Goal: Information Seeking & Learning: Learn about a topic

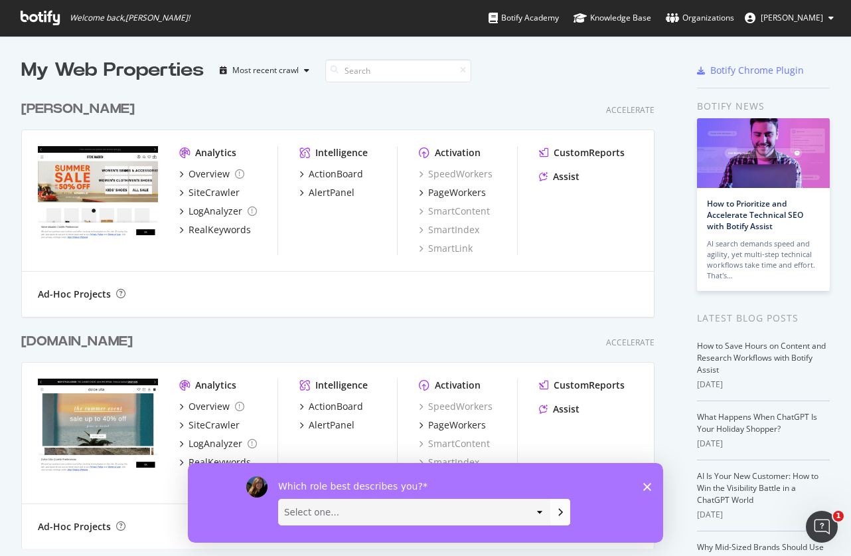
click at [385, 335] on div "www.dolcevita.com Accelerate" at bounding box center [337, 341] width 633 height 19
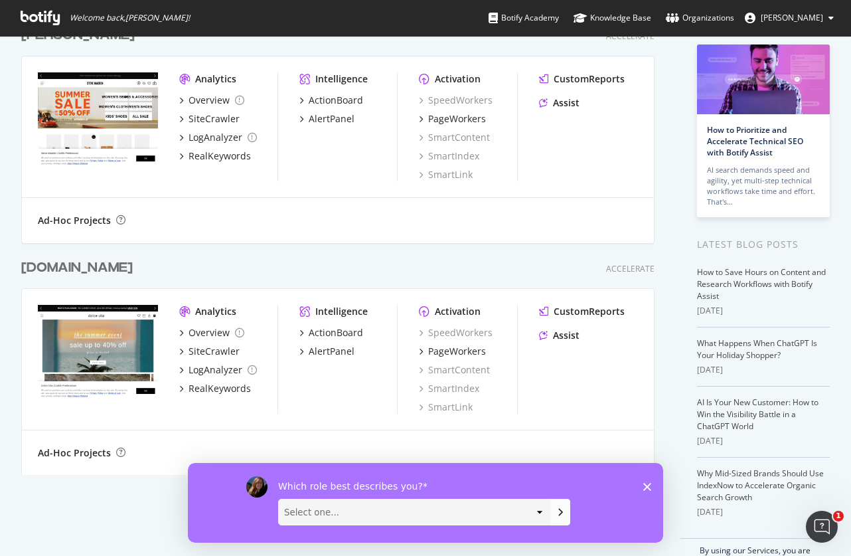
scroll to position [76, 0]
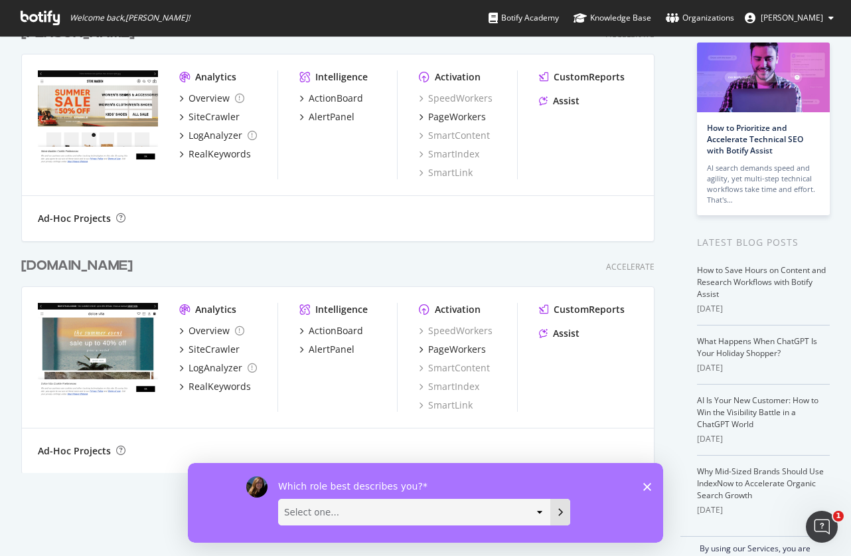
click at [554, 523] on button "Submit your response" at bounding box center [560, 511] width 20 height 27
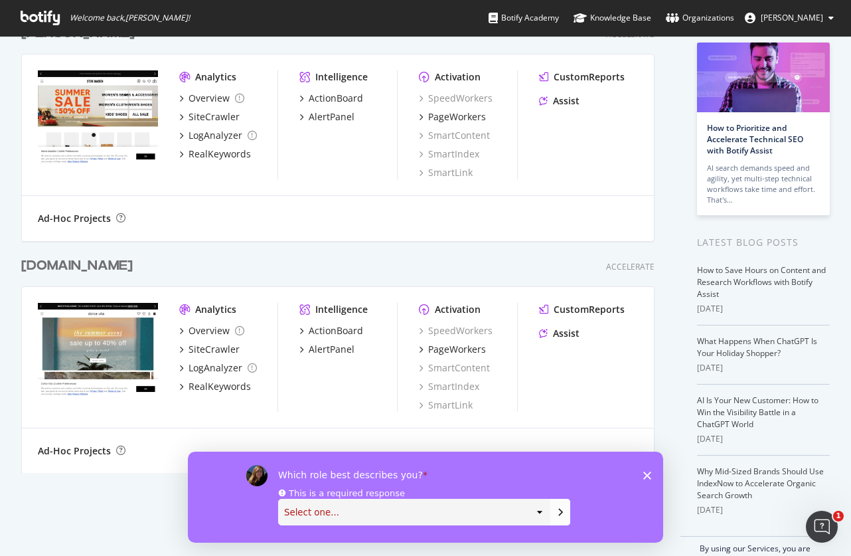
click at [537, 517] on select "Select one... Analyst/BI C-level Leadership Content Manager Engineer Marketing …" at bounding box center [414, 511] width 271 height 25
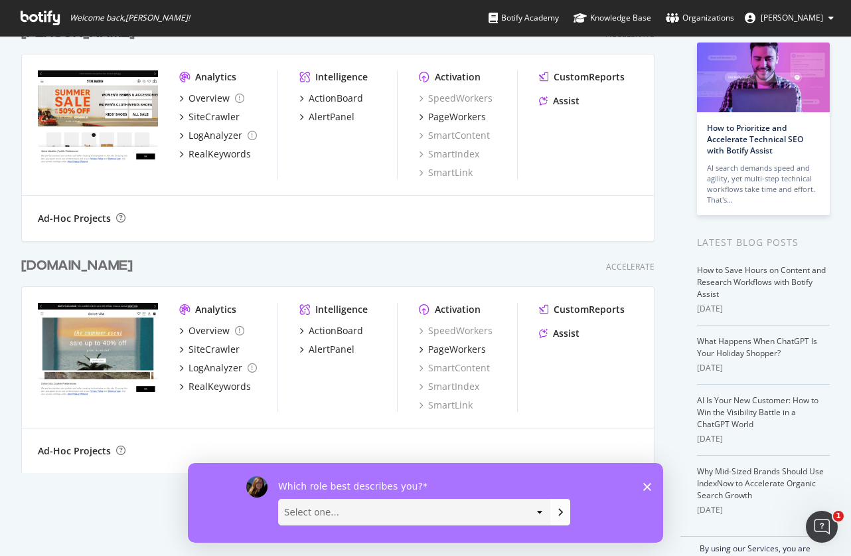
click at [647, 486] on polygon "Close survey" at bounding box center [647, 486] width 8 height 8
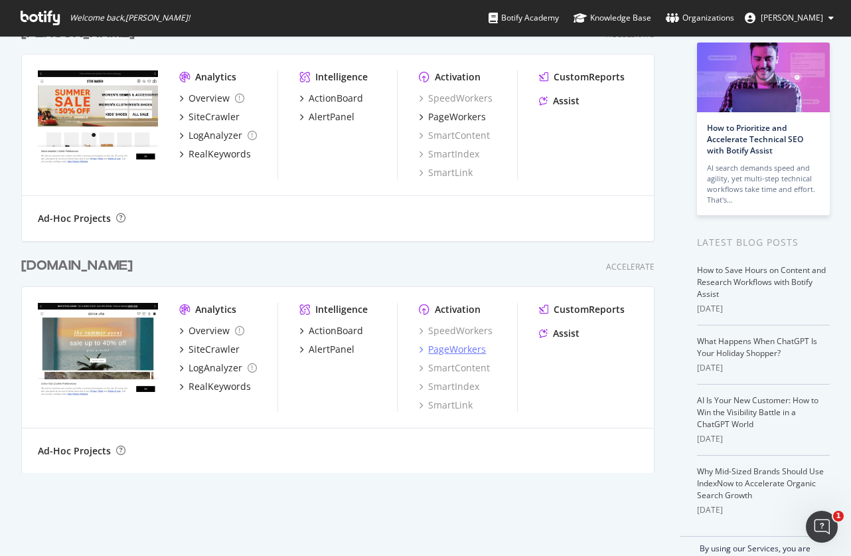
click at [466, 349] on div "PageWorkers" at bounding box center [457, 349] width 58 height 13
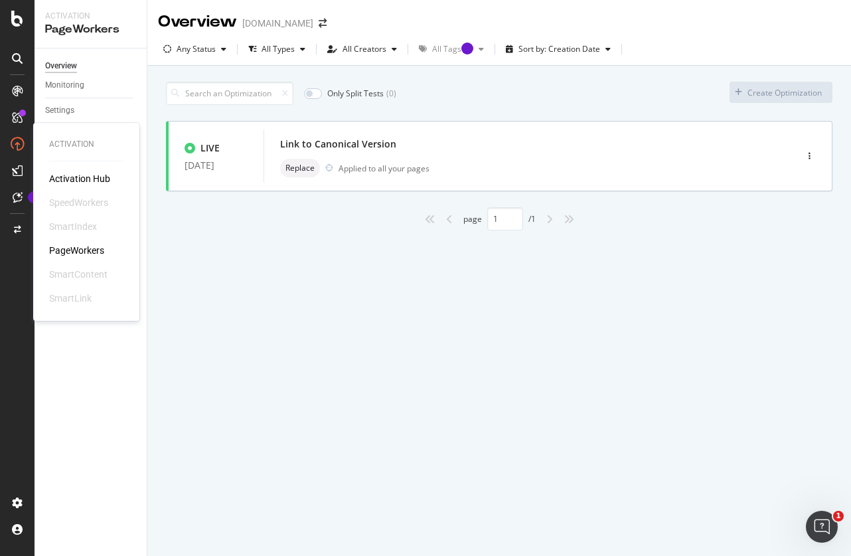
click at [74, 177] on div "Activation Hub" at bounding box center [79, 178] width 61 height 13
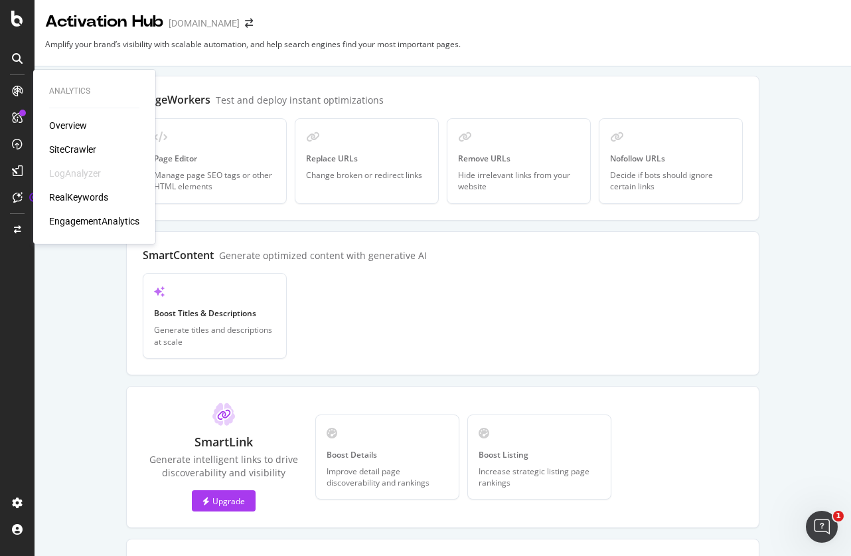
click at [89, 124] on div "Overview" at bounding box center [94, 125] width 90 height 13
click at [74, 126] on div "Overview" at bounding box center [68, 125] width 38 height 13
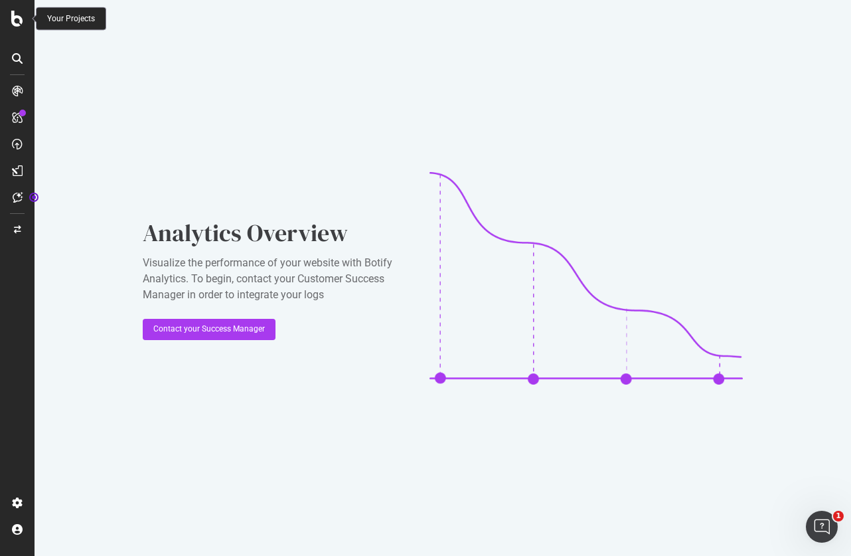
click at [23, 20] on div at bounding box center [17, 19] width 32 height 16
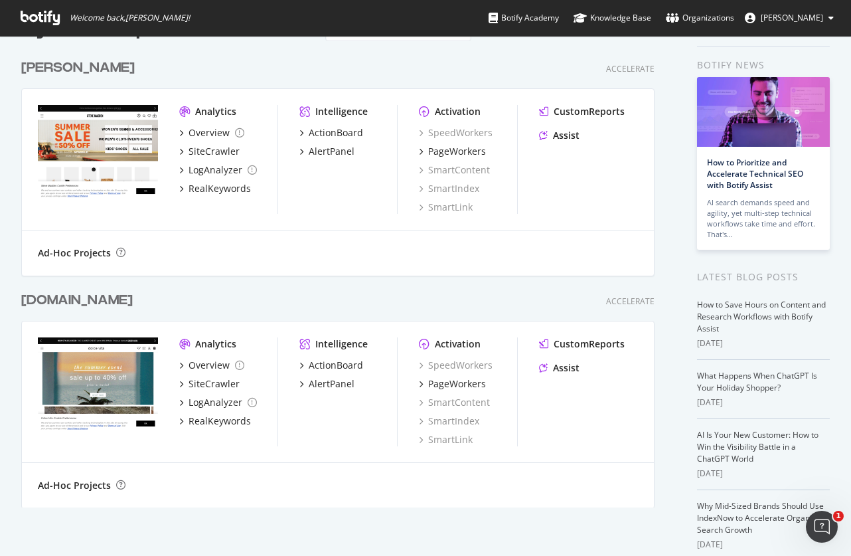
scroll to position [42, 0]
click at [318, 367] on div "ActionBoard" at bounding box center [336, 364] width 54 height 13
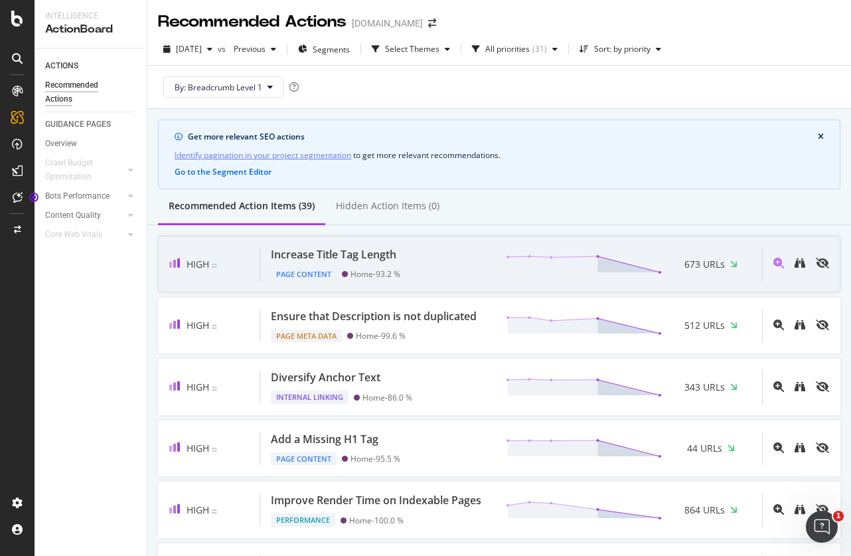
click at [770, 282] on div "High Increase Title Tag Length Page Content Home - 93.2 % 673 URLs" at bounding box center [499, 264] width 683 height 56
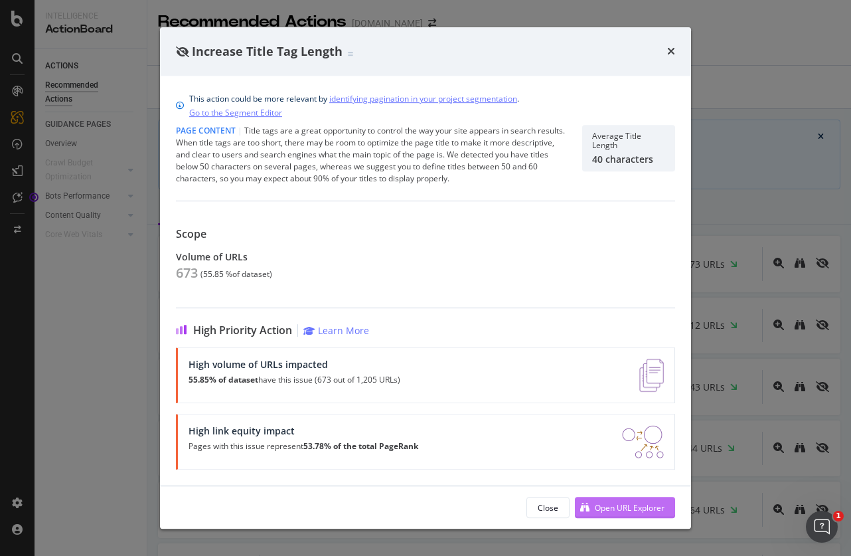
click at [617, 508] on div "Open URL Explorer" at bounding box center [630, 507] width 70 height 11
click at [671, 46] on icon "times" at bounding box center [671, 51] width 8 height 11
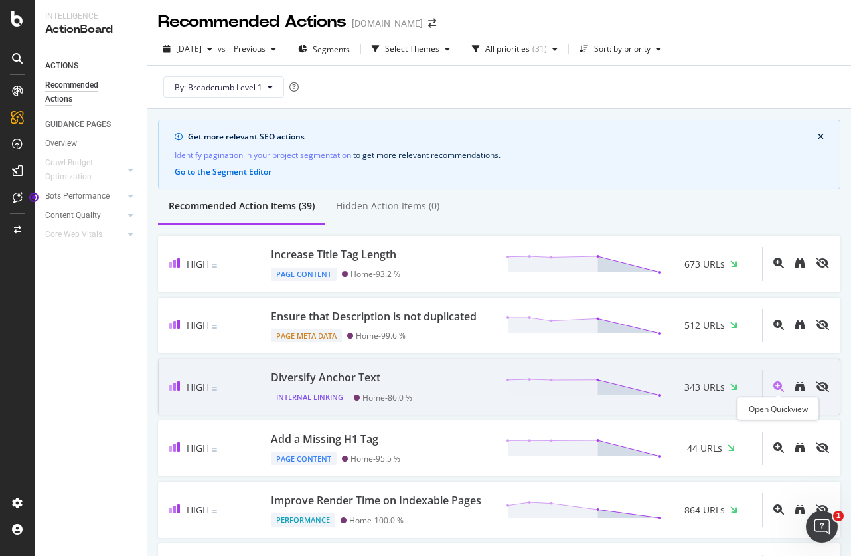
click at [778, 387] on icon "magnifying-glass-plus" at bounding box center [779, 386] width 11 height 11
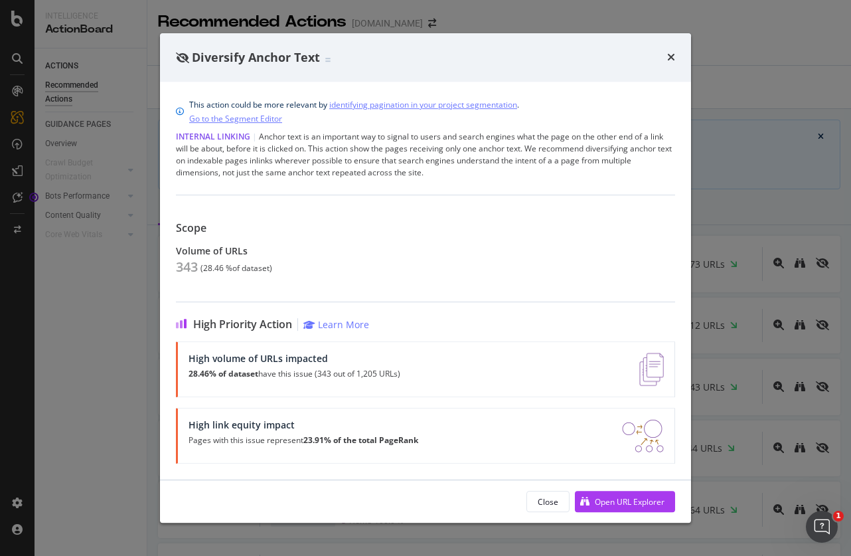
click at [675, 61] on div "Diversify Anchor Text" at bounding box center [425, 57] width 531 height 49
click at [673, 60] on icon "times" at bounding box center [671, 57] width 8 height 11
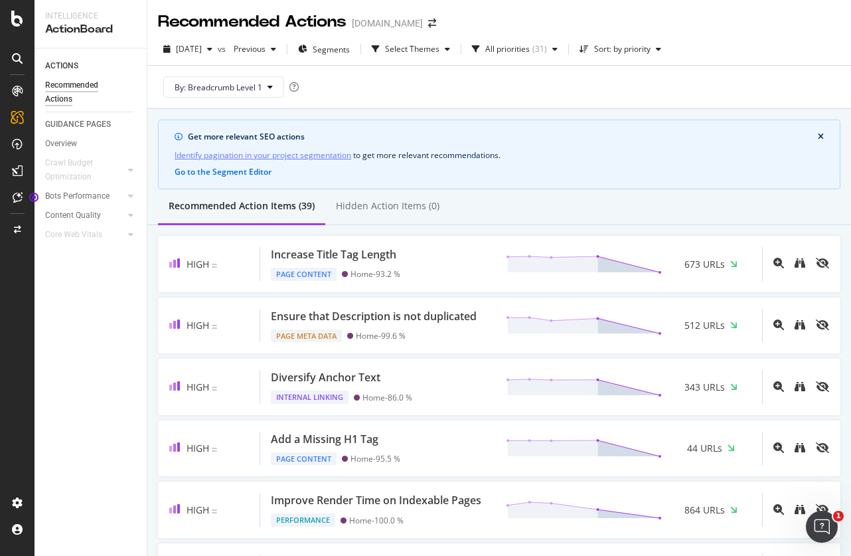
drag, startPoint x: 90, startPoint y: 252, endPoint x: 410, endPoint y: 15, distance: 397.9
click at [86, 368] on div "ACTIONS Recommended Actions GUIDANCE PAGES Overview Crawl Budget Optimization L…" at bounding box center [91, 301] width 112 height 507
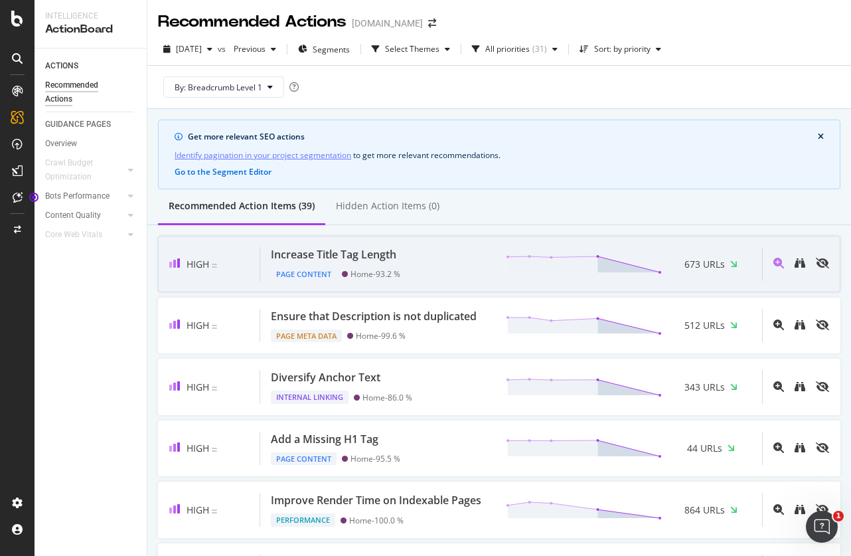
click at [299, 256] on div "Increase Title Tag Length" at bounding box center [333, 254] width 125 height 15
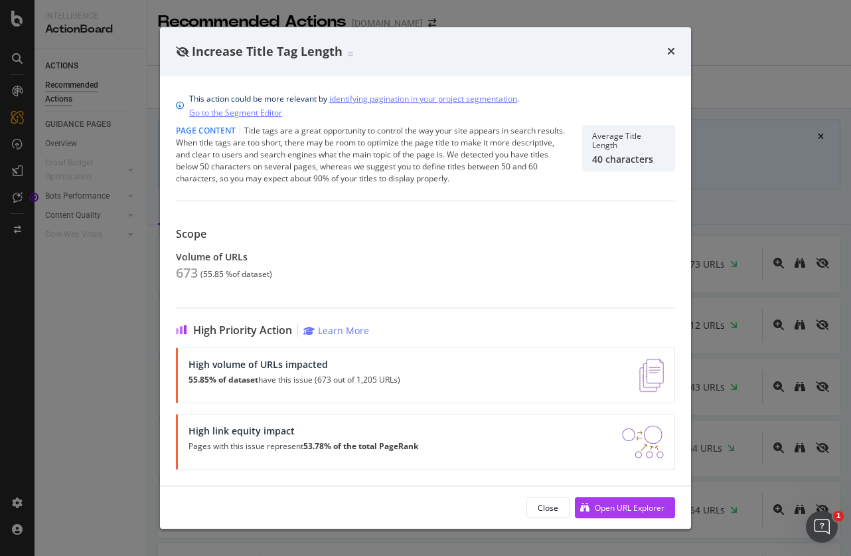
click at [351, 164] on div "Page Content | Title tags are a great opportunity to control the way your site …" at bounding box center [371, 155] width 390 height 60
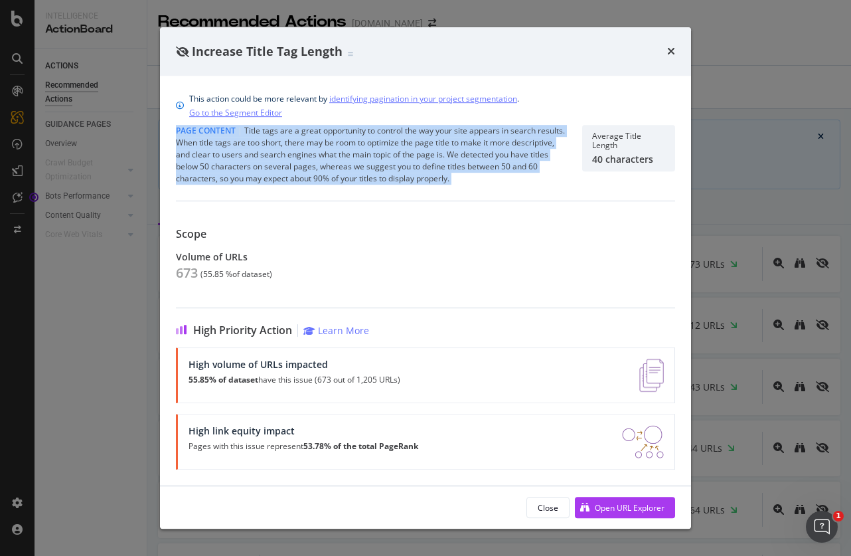
click at [351, 164] on div "Page Content | Title tags are a great opportunity to control the way your site …" at bounding box center [371, 155] width 390 height 60
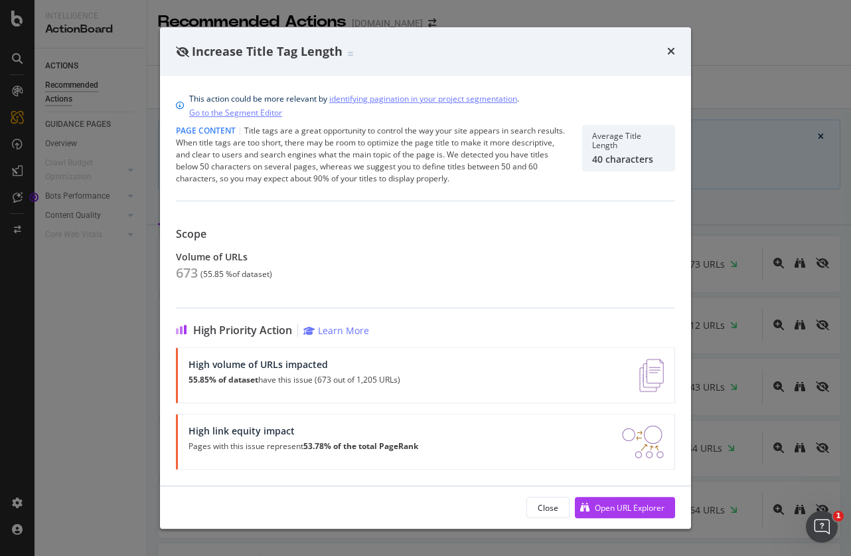
click at [352, 165] on div "Page Content | Title tags are a great opportunity to control the way your site …" at bounding box center [371, 155] width 390 height 60
click at [457, 288] on div "Scope Volume of URLs 673 ( 55.85 % of dataset )" at bounding box center [425, 260] width 499 height 64
click at [456, 288] on div "Scope Volume of URLs 673 ( 55.85 % of dataset )" at bounding box center [425, 260] width 499 height 64
click at [550, 507] on div "Close" at bounding box center [548, 507] width 21 height 11
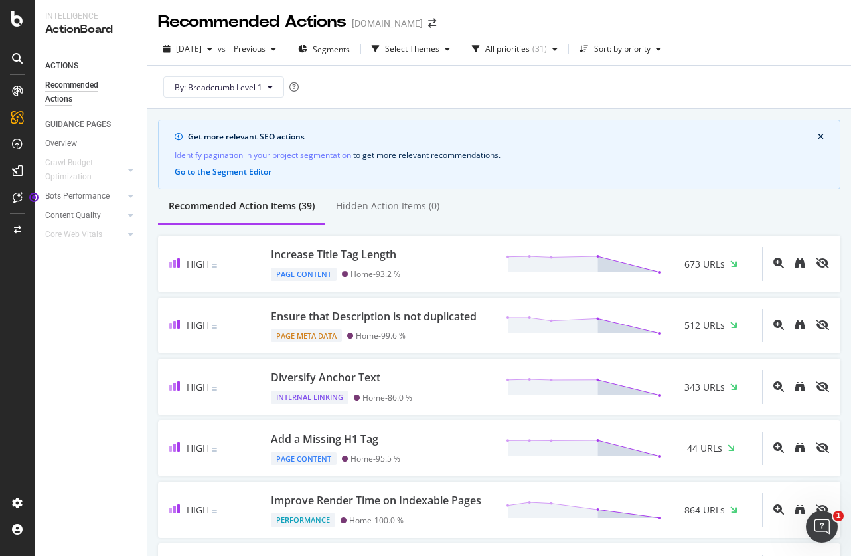
click at [689, 212] on div "Recommended Action Items (39) Hidden Action Items (0)" at bounding box center [499, 207] width 704 height 36
click at [355, 212] on div "Hidden Action Items (0)" at bounding box center [388, 205] width 104 height 13
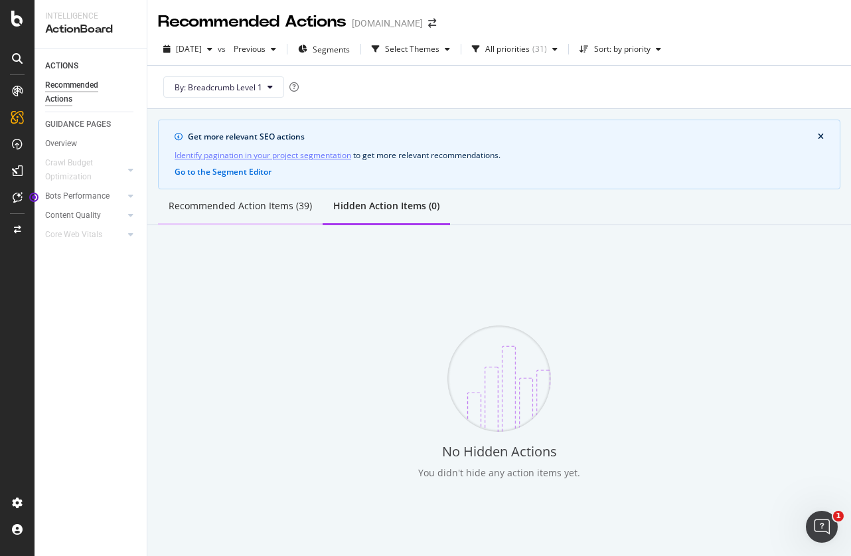
click at [293, 205] on div "Recommended Action Items (39)" at bounding box center [240, 205] width 143 height 13
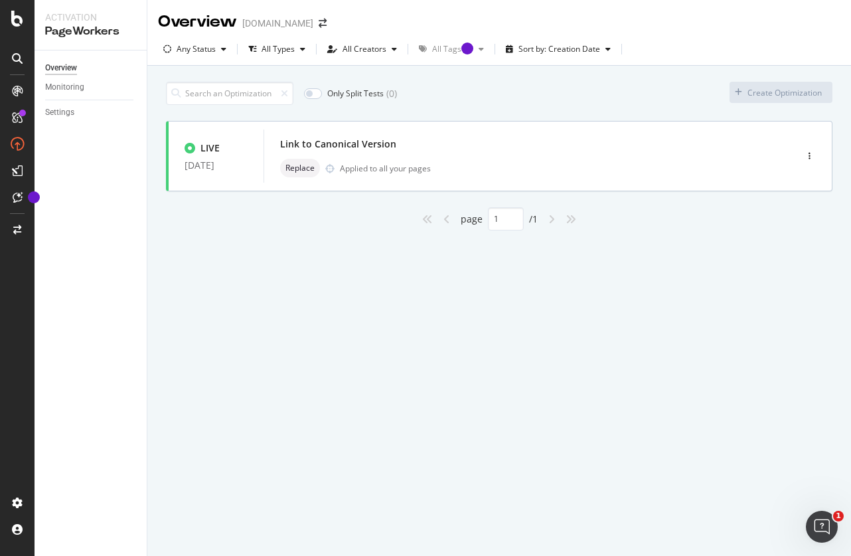
click at [724, 262] on div "Only Split Tests ( 0 ) Create Optimization LIVE [DATE] Link to Canonical Versio…" at bounding box center [499, 171] width 704 height 211
click at [624, 93] on div "Only Split Tests ( 0 ) Create Optimization" at bounding box center [499, 93] width 667 height 23
click at [541, 272] on div "Only Split Tests ( 0 ) Create Optimization LIVE 19 Aug. 2025 Link to Canonical …" at bounding box center [499, 171] width 704 height 211
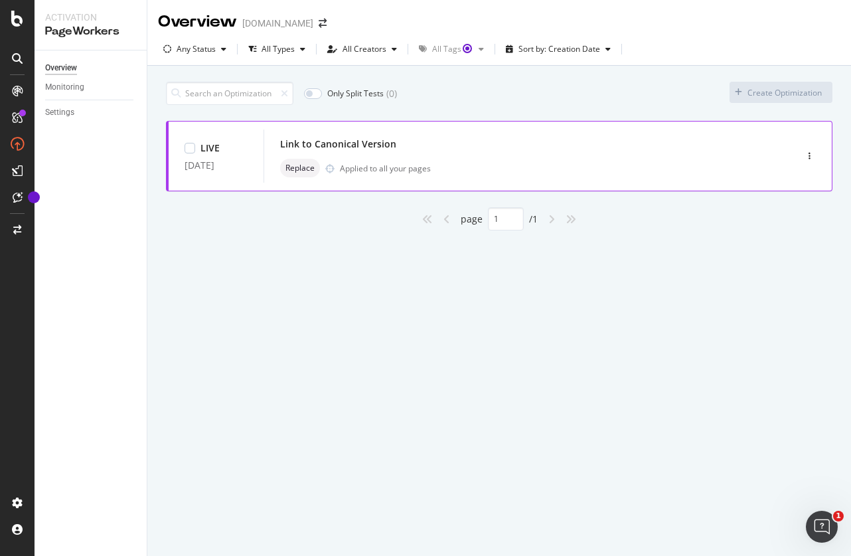
click at [501, 170] on div "Replace Applied to all your pages" at bounding box center [509, 168] width 459 height 19
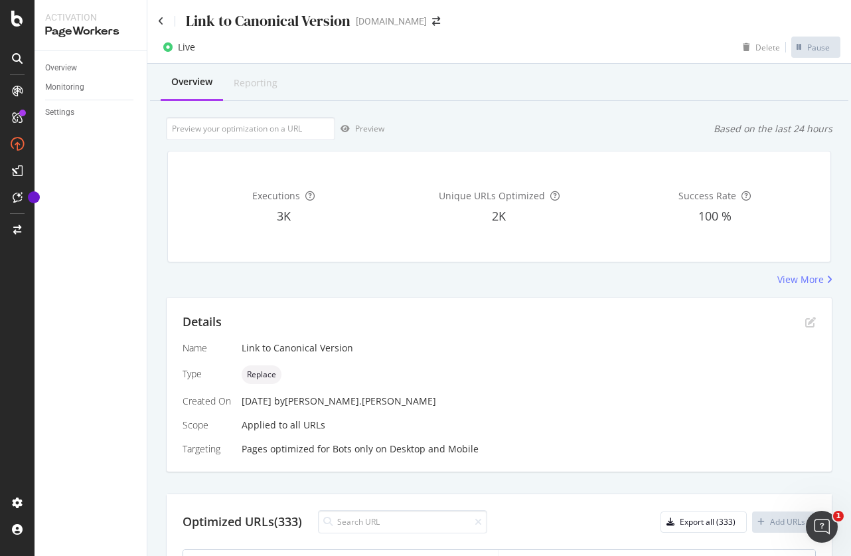
click at [165, 25] on div "Link to Canonical Version" at bounding box center [254, 21] width 193 height 21
click at [162, 21] on icon at bounding box center [161, 21] width 6 height 9
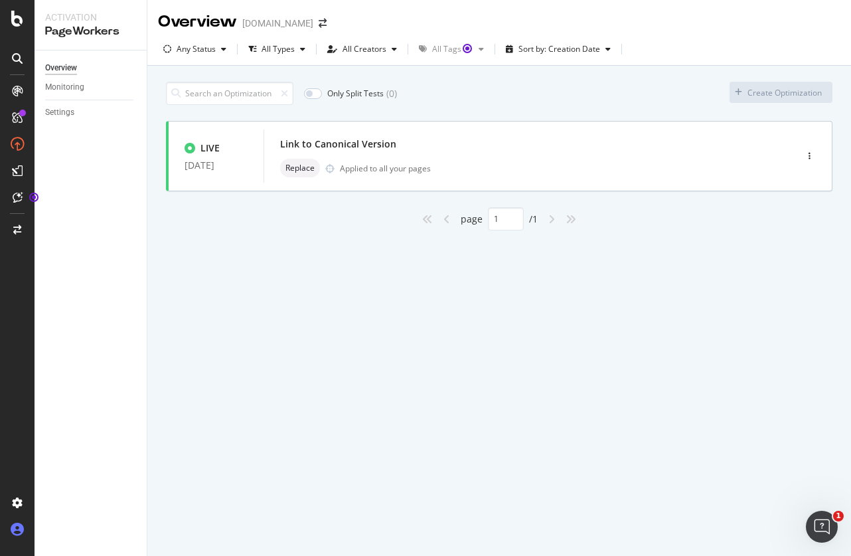
click at [20, 533] on icon at bounding box center [17, 529] width 13 height 13
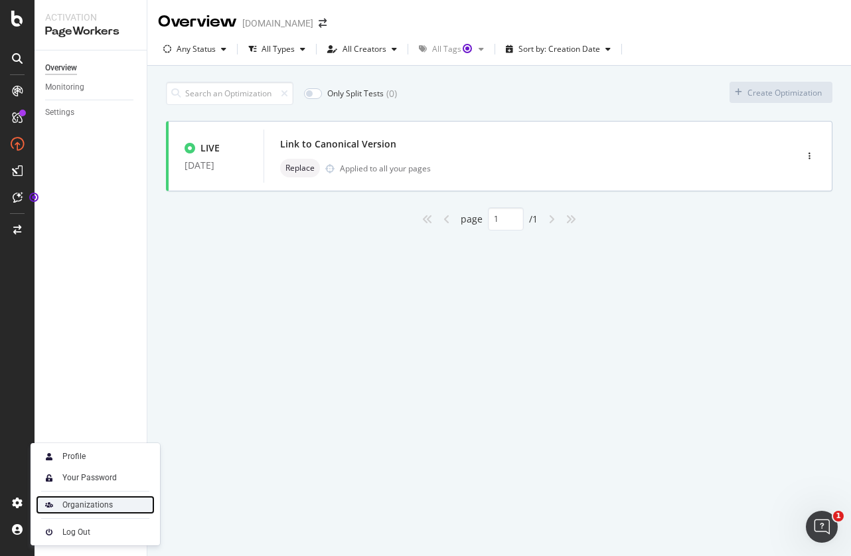
click at [83, 507] on div "Organizations" at bounding box center [87, 504] width 50 height 11
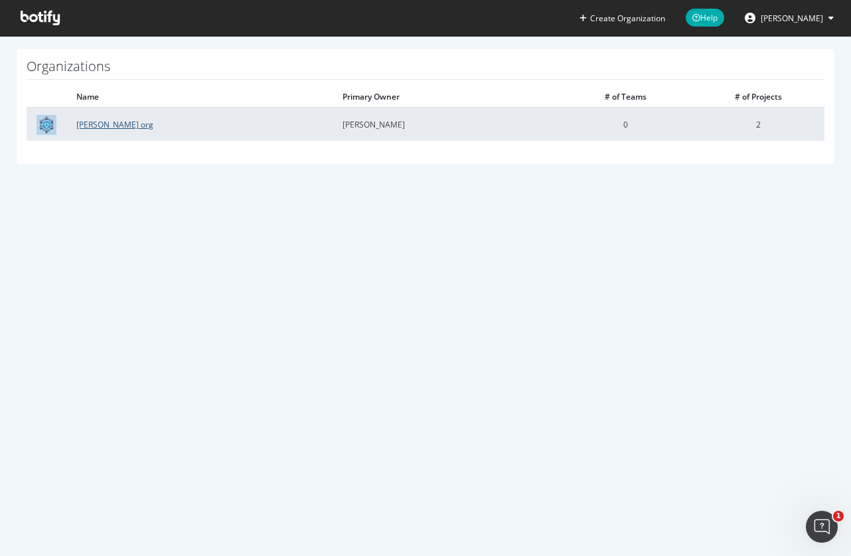
click at [141, 123] on link "Steven Madden org" at bounding box center [114, 124] width 77 height 11
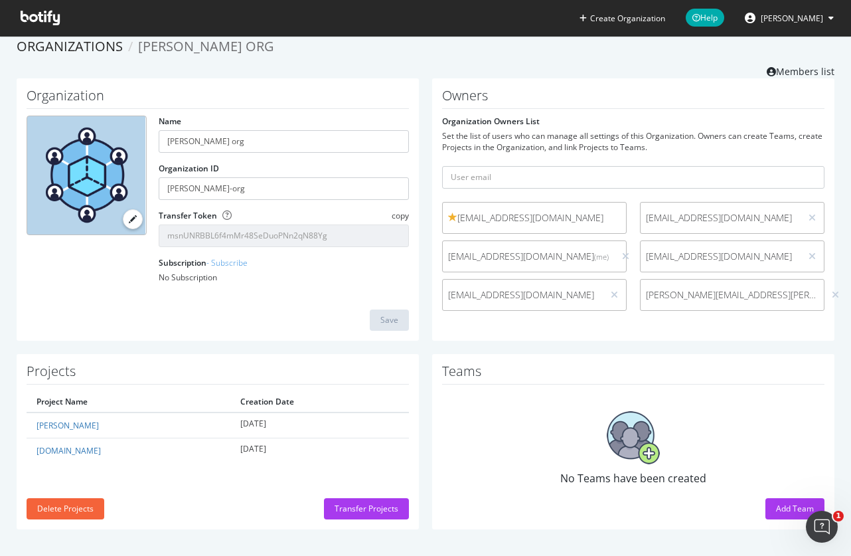
scroll to position [11, 0]
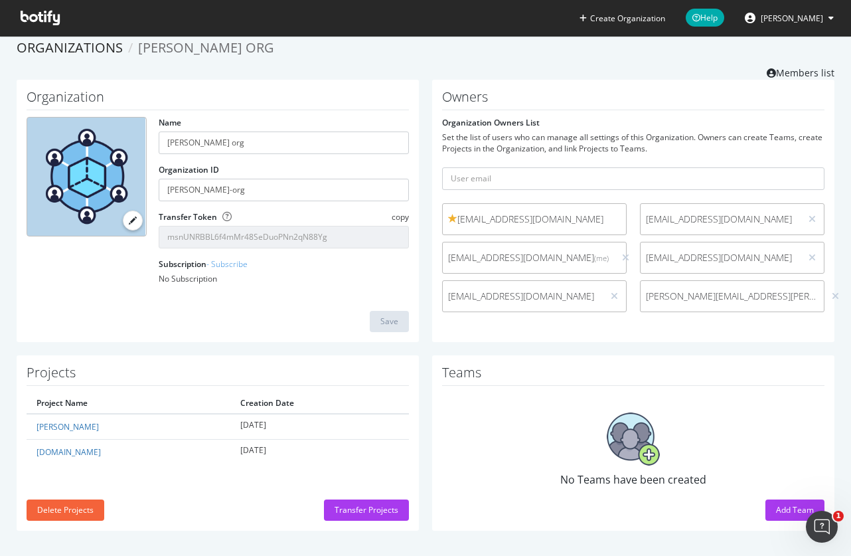
click at [550, 334] on div "Owners Organization Owners List Set the list of users who can manage all settin…" at bounding box center [633, 211] width 402 height 262
click at [791, 26] on button "Emily Campbell" at bounding box center [789, 17] width 110 height 21
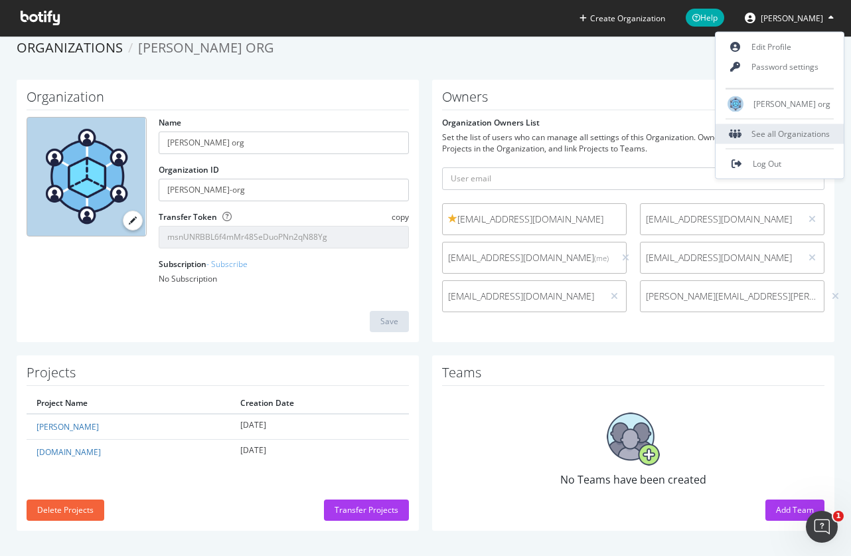
click at [774, 135] on div "See all Organizations" at bounding box center [780, 134] width 128 height 20
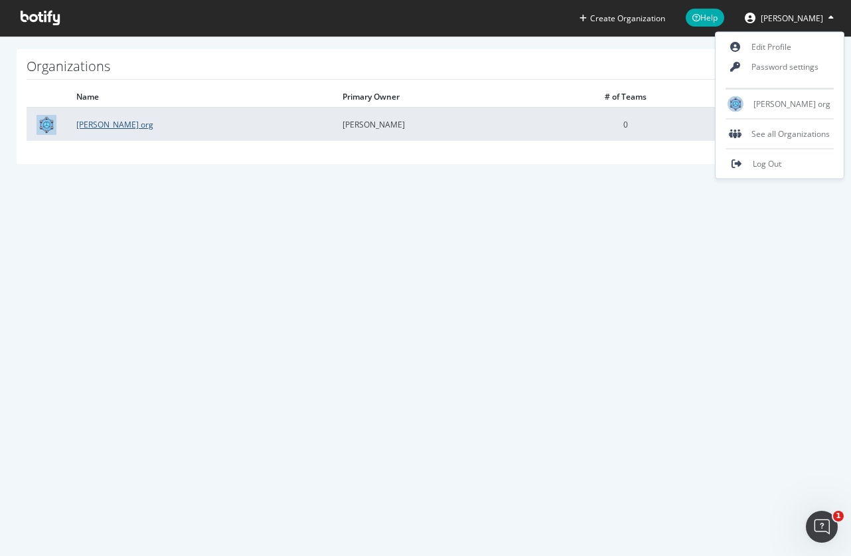
click at [148, 122] on link "Steven Madden org" at bounding box center [114, 124] width 77 height 11
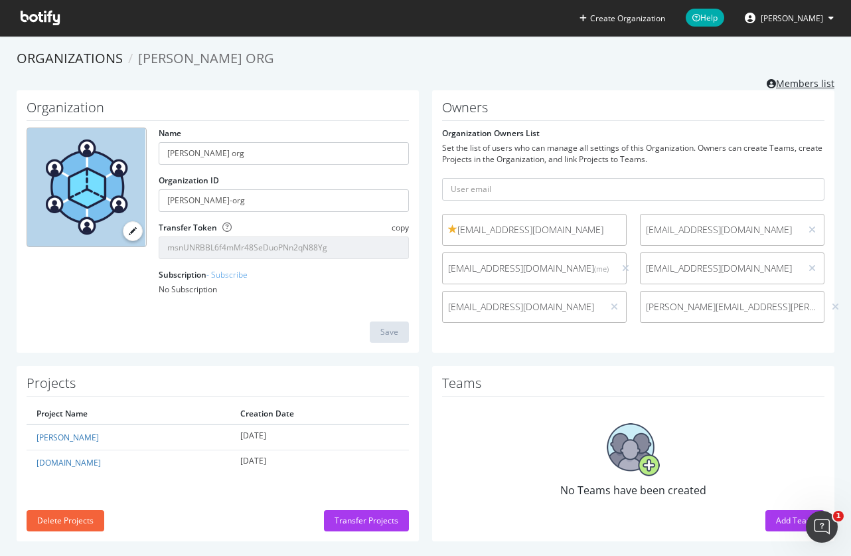
click at [795, 83] on link "Members list" at bounding box center [801, 82] width 68 height 17
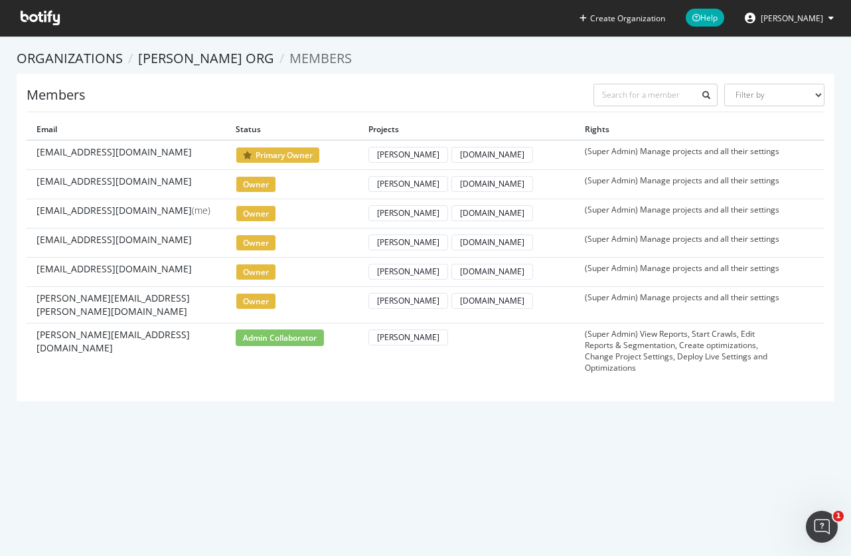
click at [477, 416] on section "Organizations Steven Madden org Members Members Filter by Primary Owner Owner M…" at bounding box center [425, 232] width 851 height 392
click at [740, 297] on td "(Super Admin) Manage projects and all their settings" at bounding box center [683, 304] width 216 height 37
click at [737, 349] on td "(Super Admin) View Reports, Start Crawls, Edit Reports & Segmentation, Create o…" at bounding box center [683, 350] width 216 height 55
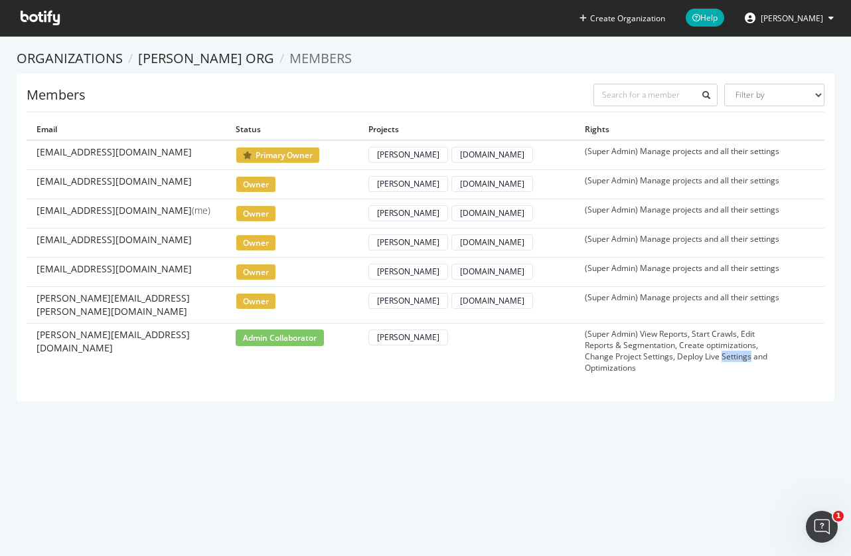
click at [737, 349] on td "(Super Admin) View Reports, Start Crawls, Edit Reports & Segmentation, Create o…" at bounding box center [683, 350] width 216 height 55
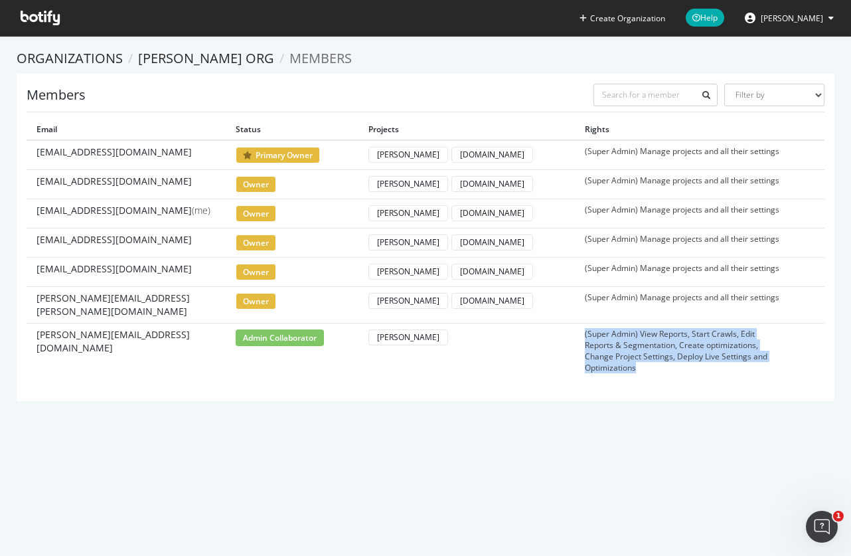
click at [737, 349] on td "(Super Admin) View Reports, Start Crawls, Edit Reports & Segmentation, Create o…" at bounding box center [683, 350] width 216 height 55
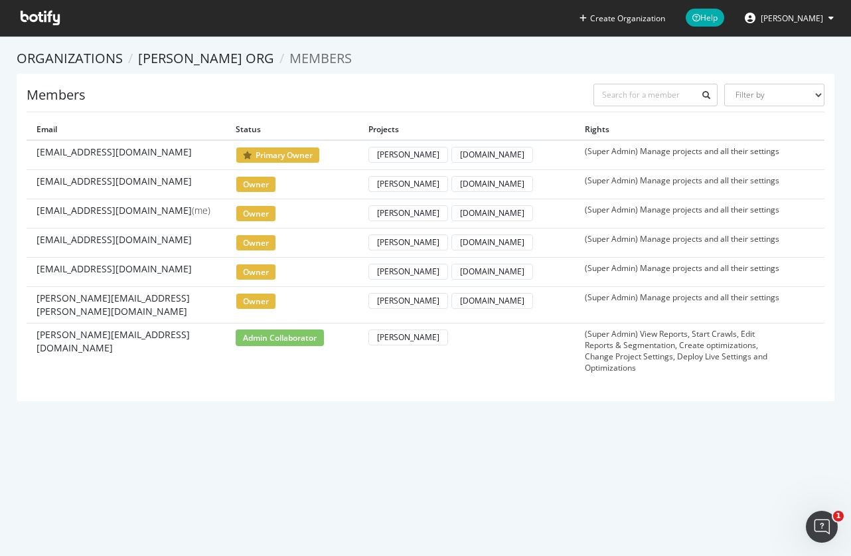
click at [742, 381] on div "Members Filter by Primary Owner Owner Member Admin Collaborator Guest Collabora…" at bounding box center [426, 238] width 818 height 328
click at [726, 342] on td "(Super Admin) View Reports, Start Crawls, Edit Reports & Segmentation, Create o…" at bounding box center [683, 350] width 216 height 55
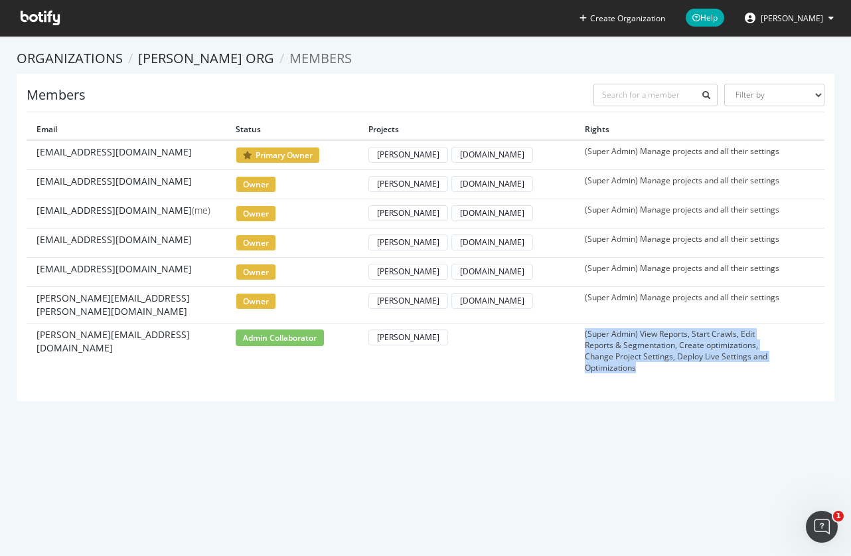
click at [726, 342] on td "(Super Admin) View Reports, Start Crawls, Edit Reports & Segmentation, Create o…" at bounding box center [683, 350] width 216 height 55
click at [725, 335] on td "(Super Admin) View Reports, Start Crawls, Edit Reports & Segmentation, Create o…" at bounding box center [683, 350] width 216 height 55
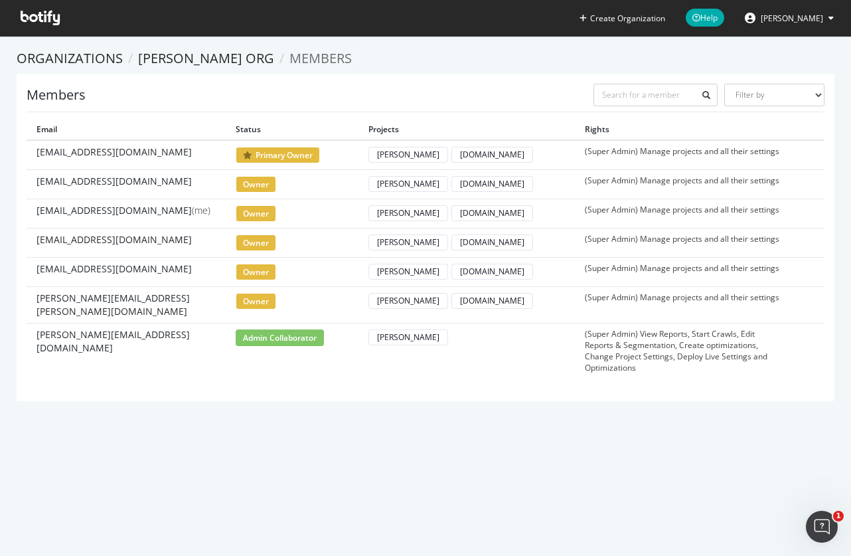
click at [721, 366] on td "(Super Admin) View Reports, Start Crawls, Edit Reports & Segmentation, Create o…" at bounding box center [683, 350] width 216 height 55
